Goal: Task Accomplishment & Management: Manage account settings

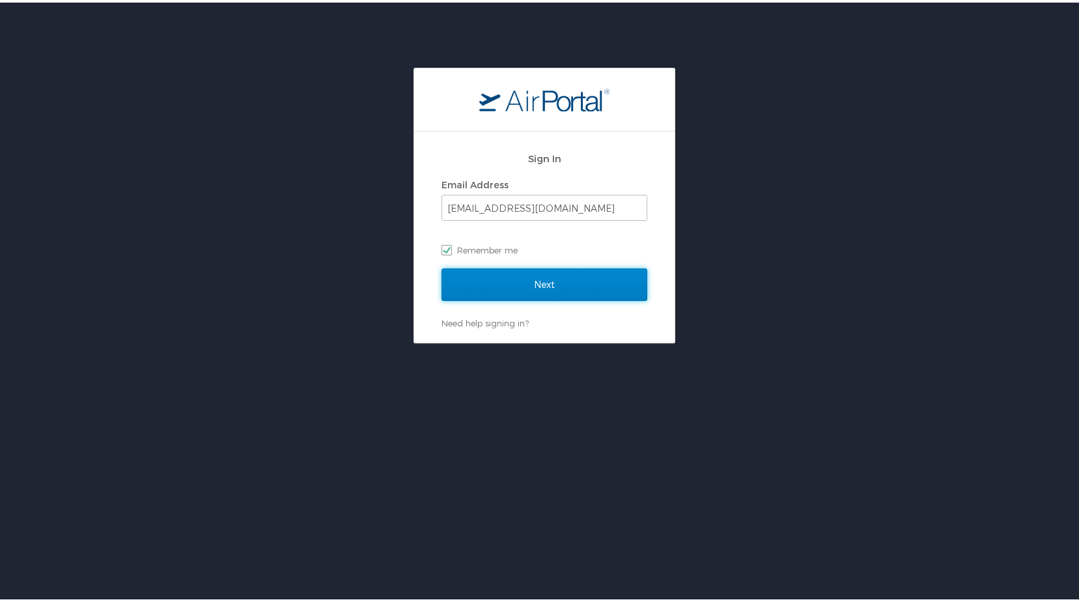
click at [467, 275] on input "Next" at bounding box center [544, 282] width 206 height 33
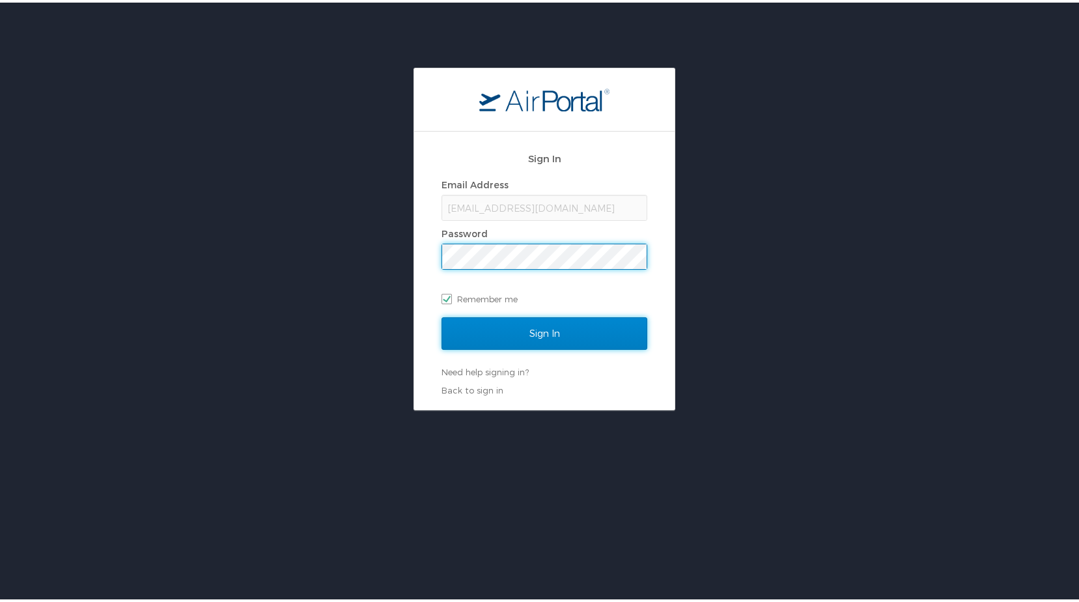
click at [598, 327] on input "Sign In" at bounding box center [544, 330] width 206 height 33
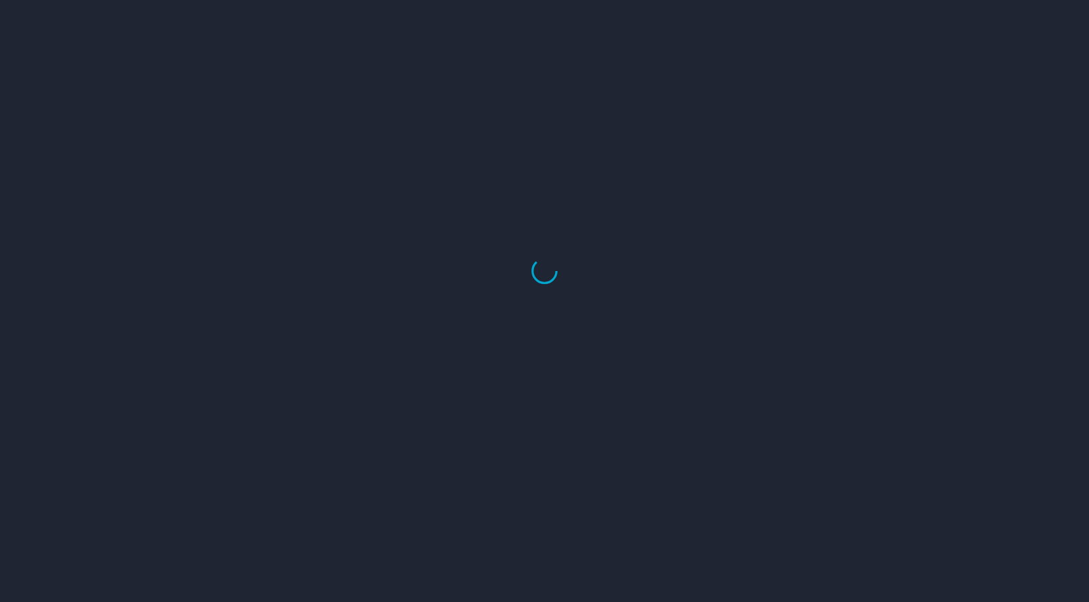
select select "US"
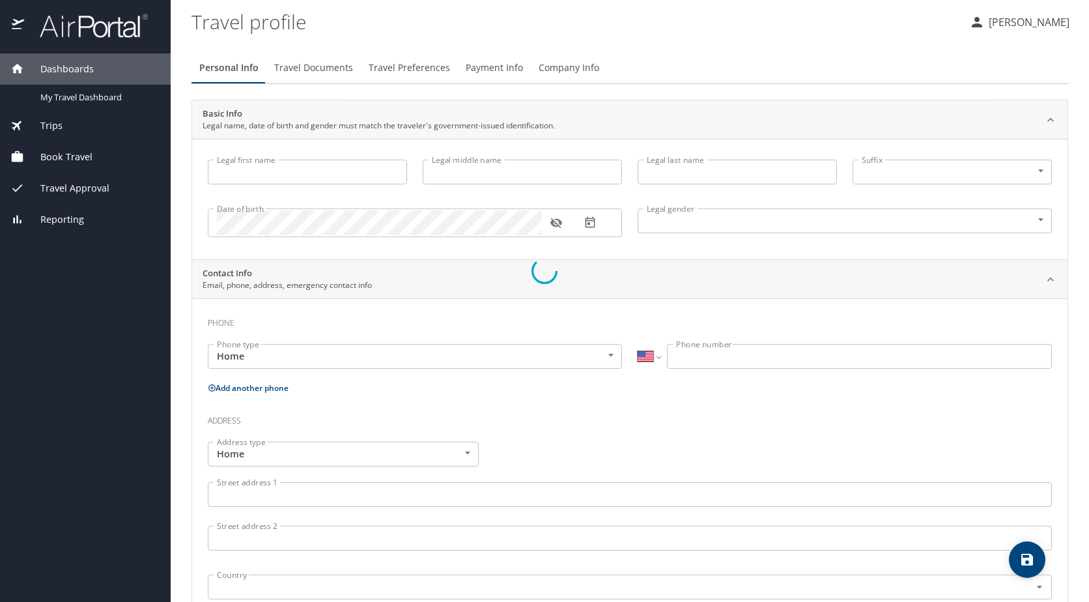
type input "Madison"
type input "C"
type input "Riley"
type input "Female"
select select "US"
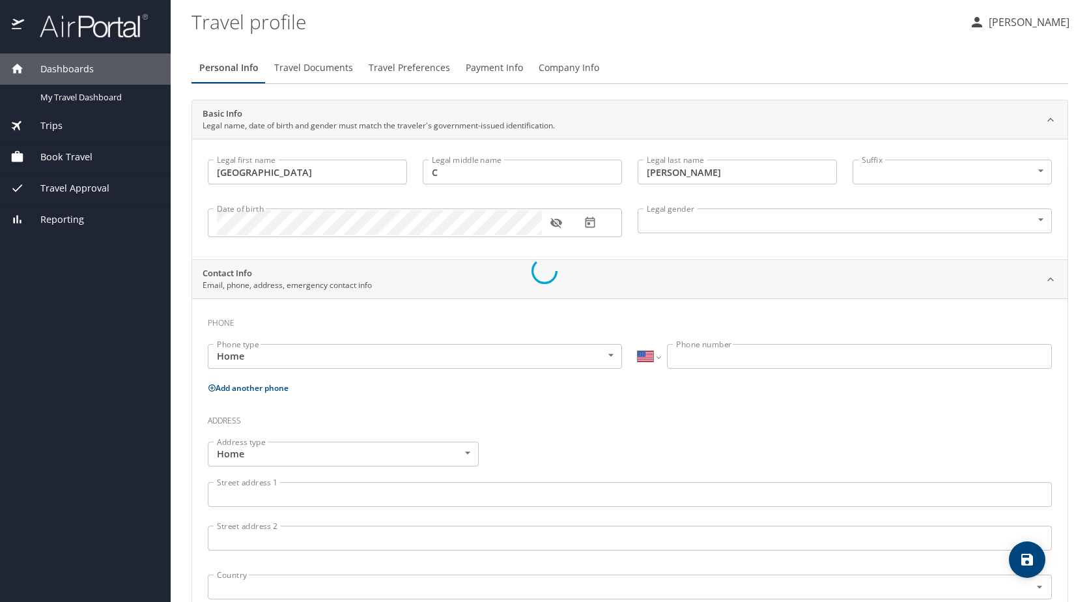
select select "US"
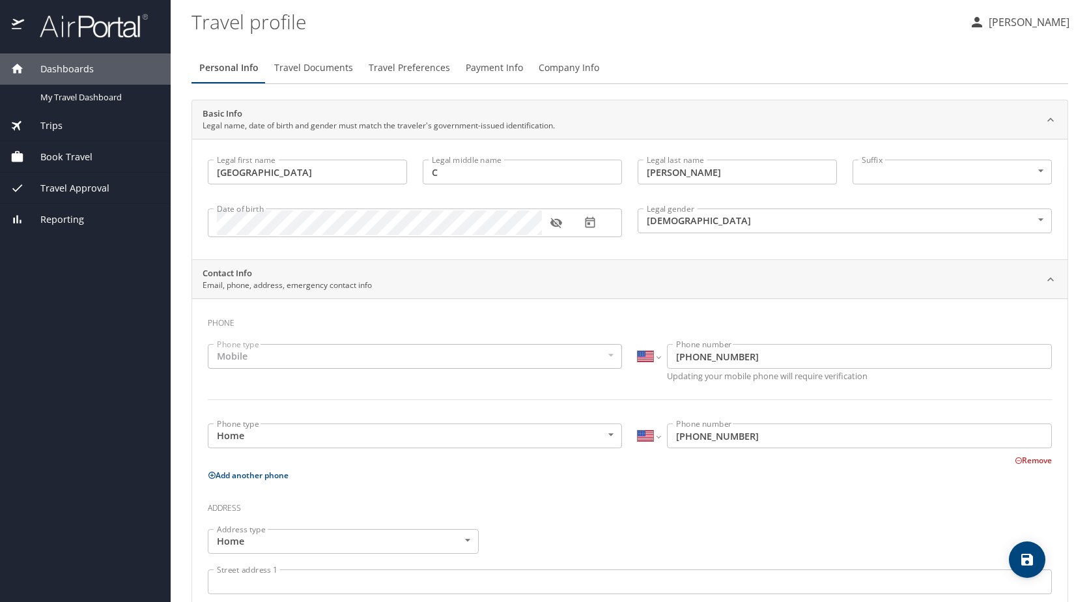
click at [143, 159] on div "Book Travel" at bounding box center [85, 157] width 150 height 14
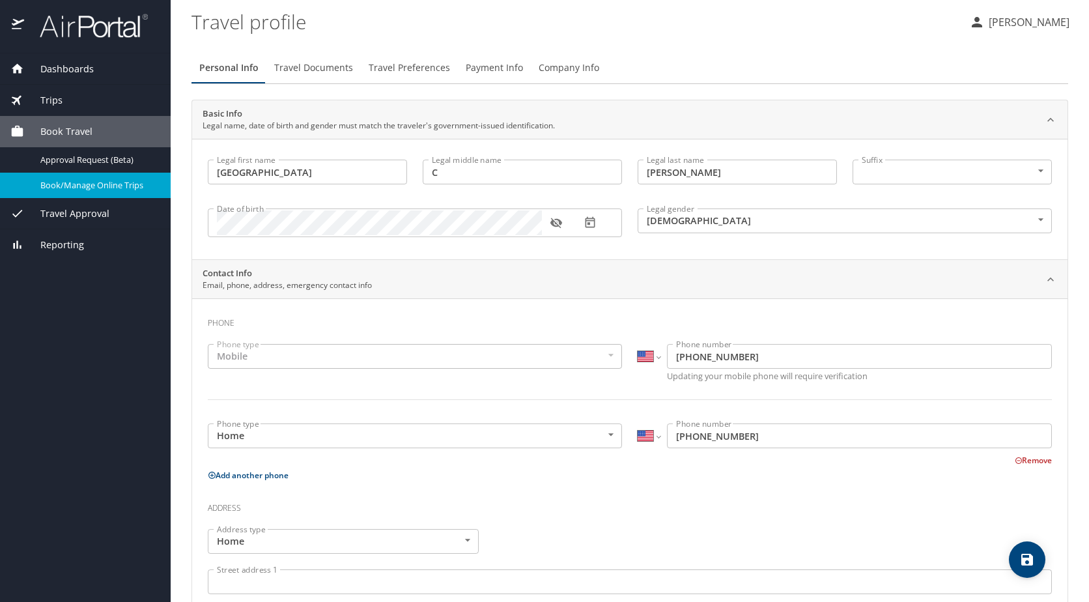
click at [135, 176] on link "Book/Manage Online Trips" at bounding box center [85, 185] width 171 height 25
